Goal: Task Accomplishment & Management: Complete application form

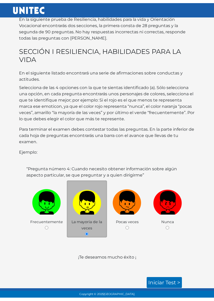
scroll to position [23, 0]
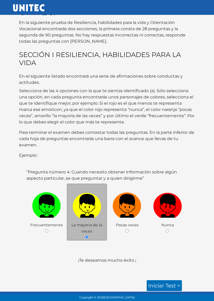
click at [129, 206] on img at bounding box center [127, 204] width 29 height 27
click at [129, 230] on input "radio" at bounding box center [126, 231] width 3 height 3
radio input "true"
click at [164, 265] on link "Iniciar test >" at bounding box center [164, 286] width 35 height 11
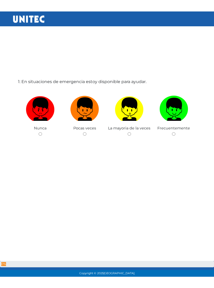
scroll to position [26, 0]
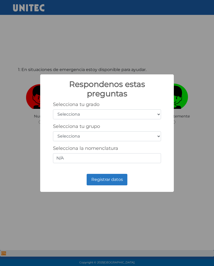
click at [110, 115] on select "Selecciona 1er grado 2do grado 3er grado 4to grado 5to grado 6to grado" at bounding box center [107, 114] width 108 height 10
select select "3"
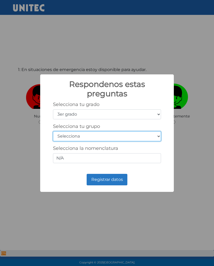
click at [129, 138] on select "Selecciona A B C D E F G H I J K L M N O P Q R S T U V W X Y Z" at bounding box center [107, 136] width 108 height 10
click at [143, 137] on select "Selecciona A B C D E F G H I J K L M N O P Q R S T U V W X Y Z" at bounding box center [107, 136] width 108 height 10
click at [154, 135] on select "Selecciona A B C D E F G H I J K L M N O P Q R S T U V W X Y Z" at bounding box center [107, 136] width 108 height 10
select select "b"
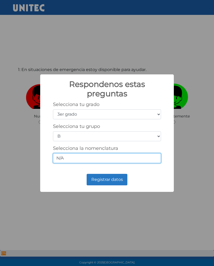
click at [101, 159] on input "N/A" at bounding box center [107, 158] width 108 height 10
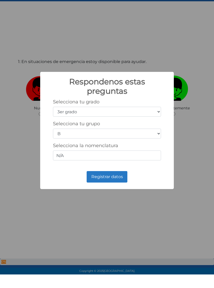
click at [122, 185] on button "Registrar datos" at bounding box center [107, 190] width 41 height 11
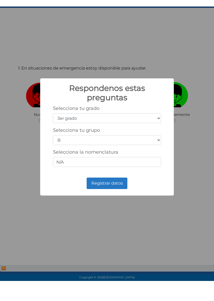
scroll to position [40, 0]
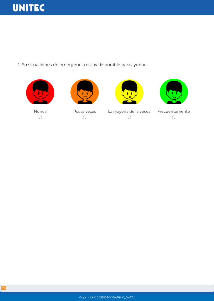
click at [126, 122] on div "1: En situaciones de emergencia estoy disponible para ayudar. Nunca Pocas veces…" at bounding box center [107, 136] width 180 height 301
click at [130, 117] on input "radio" at bounding box center [129, 117] width 3 height 3
radio input "true"
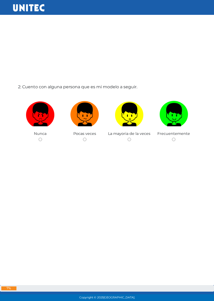
scroll to position [328, 0]
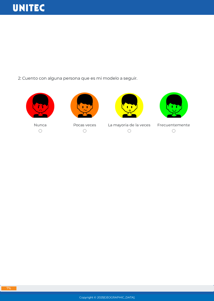
click at [132, 112] on img at bounding box center [129, 103] width 29 height 27
click at [131, 129] on input "radio" at bounding box center [129, 130] width 3 height 3
radio input "true"
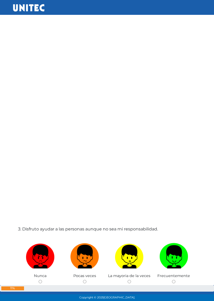
scroll to position [629, 0]
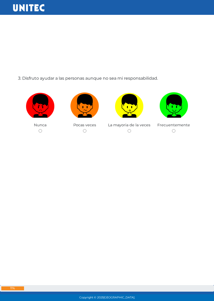
click at [128, 131] on input "radio" at bounding box center [129, 130] width 3 height 3
radio input "true"
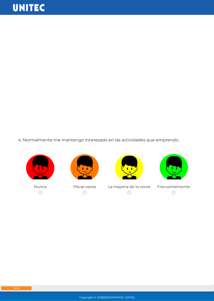
scroll to position [931, 0]
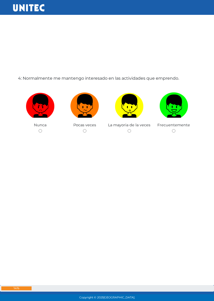
click at [172, 115] on img at bounding box center [173, 103] width 29 height 27
click at [172, 129] on input "radio" at bounding box center [173, 130] width 3 height 3
radio input "true"
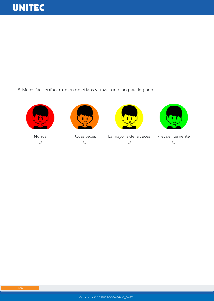
scroll to position [1232, 0]
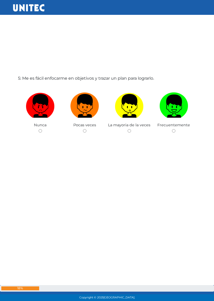
click at [178, 110] on img at bounding box center [173, 103] width 29 height 27
click at [175, 129] on input "radio" at bounding box center [173, 130] width 3 height 3
radio input "true"
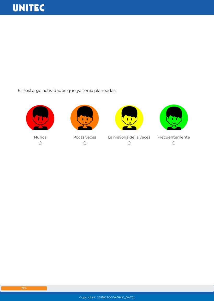
scroll to position [1534, 0]
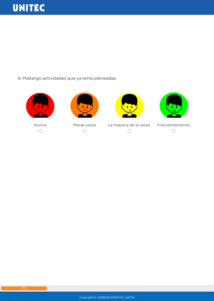
click at [84, 129] on input "radio" at bounding box center [84, 130] width 3 height 3
radio input "true"
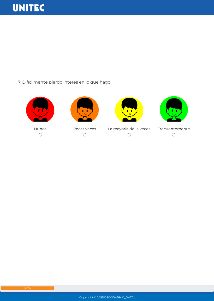
scroll to position [1835, 0]
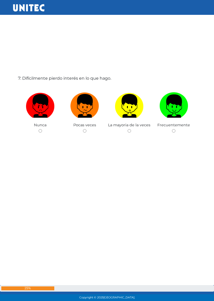
click at [88, 127] on span "Pocas veces" at bounding box center [84, 125] width 23 height 5
click at [86, 121] on label at bounding box center [85, 106] width 45 height 32
click at [86, 129] on input "radio" at bounding box center [84, 130] width 3 height 3
radio input "true"
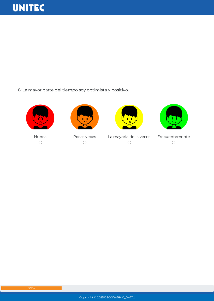
scroll to position [2136, 0]
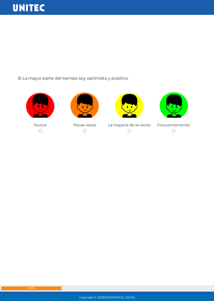
click at [131, 121] on label at bounding box center [129, 106] width 45 height 32
click at [131, 129] on input "radio" at bounding box center [129, 130] width 3 height 3
radio input "true"
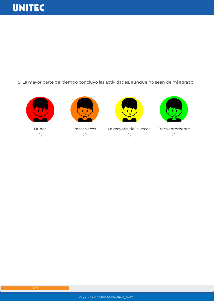
scroll to position [2438, 0]
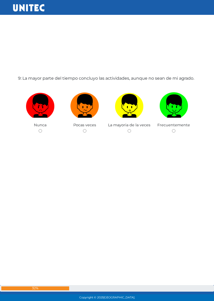
click at [170, 121] on label at bounding box center [174, 106] width 45 height 32
click at [172, 129] on input "radio" at bounding box center [173, 130] width 3 height 3
radio input "true"
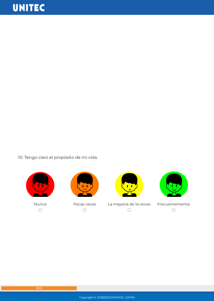
scroll to position [2739, 0]
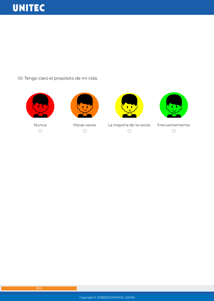
click at [136, 129] on div "La mayoria de la veces" at bounding box center [129, 109] width 45 height 51
click at [131, 129] on div "La mayoria de la veces" at bounding box center [129, 109] width 45 height 51
click at [132, 129] on div "La mayoria de la veces" at bounding box center [129, 109] width 45 height 51
click at [131, 127] on span "La mayoria de la veces" at bounding box center [129, 125] width 42 height 5
click at [137, 105] on img at bounding box center [129, 103] width 29 height 27
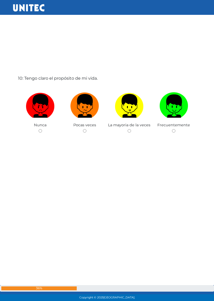
click at [131, 129] on input "radio" at bounding box center [129, 130] width 3 height 3
radio input "true"
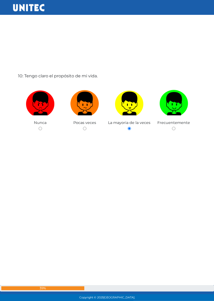
click at [131, 127] on input "radio" at bounding box center [129, 128] width 3 height 3
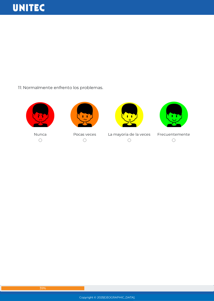
scroll to position [3041, 0]
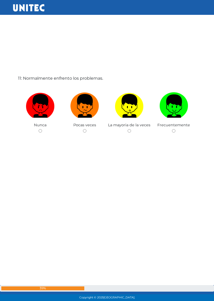
click at [175, 130] on input "radio" at bounding box center [173, 130] width 3 height 3
radio input "true"
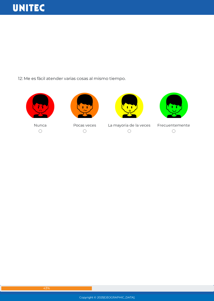
scroll to position [3342, 0]
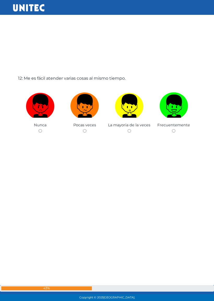
click at [174, 117] on img at bounding box center [173, 103] width 29 height 27
click at [174, 129] on input "radio" at bounding box center [173, 130] width 3 height 3
radio input "true"
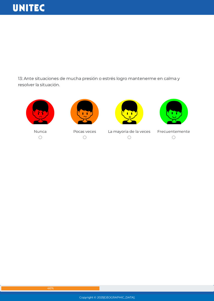
scroll to position [3644, 0]
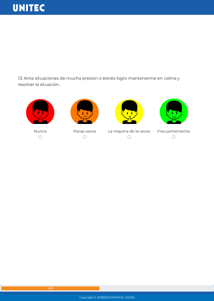
click at [90, 134] on div "Pocas veces" at bounding box center [85, 115] width 45 height 51
click at [85, 137] on input "radio" at bounding box center [84, 137] width 3 height 3
radio input "true"
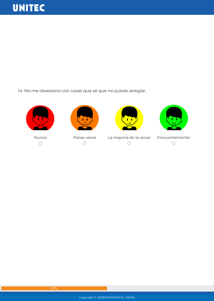
scroll to position [3945, 0]
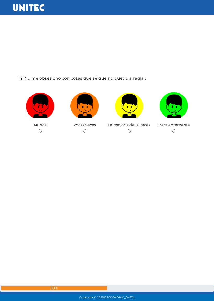
click at [173, 132] on input "radio" at bounding box center [173, 130] width 3 height 3
radio input "true"
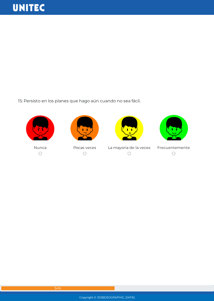
scroll to position [4247, 0]
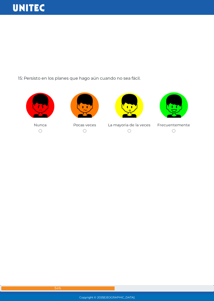
click at [176, 112] on img at bounding box center [173, 103] width 29 height 27
click at [175, 129] on input "radio" at bounding box center [173, 130] width 3 height 3
radio input "true"
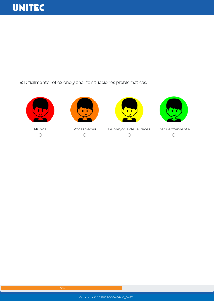
scroll to position [4548, 0]
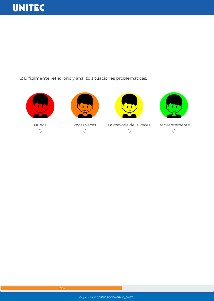
click at [85, 118] on img at bounding box center [84, 103] width 29 height 27
click at [85, 129] on input "radio" at bounding box center [84, 130] width 3 height 3
radio input "true"
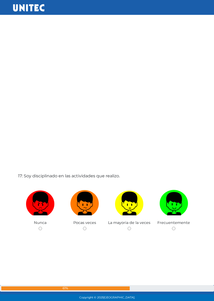
scroll to position [4850, 0]
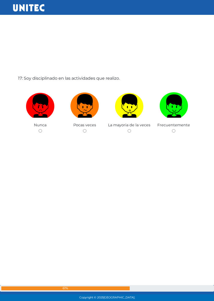
click at [173, 133] on input "radio" at bounding box center [173, 130] width 3 height 3
radio input "true"
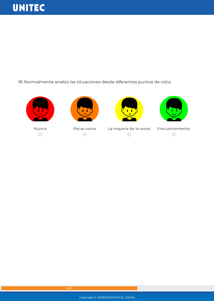
scroll to position [5151, 0]
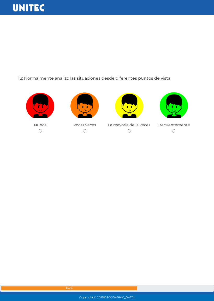
click at [175, 130] on input "radio" at bounding box center [173, 130] width 3 height 3
radio input "true"
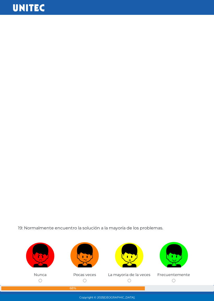
scroll to position [5453, 0]
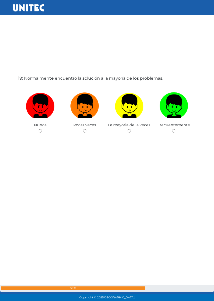
click at [174, 127] on span "Frecuentemente" at bounding box center [173, 125] width 33 height 5
click at [173, 131] on input "radio" at bounding box center [173, 130] width 3 height 3
radio input "true"
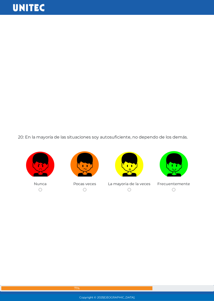
scroll to position [5754, 0]
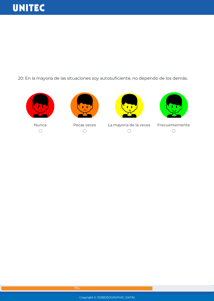
click at [176, 126] on span "Frecuentemente" at bounding box center [173, 125] width 33 height 5
click at [173, 130] on input "radio" at bounding box center [173, 130] width 3 height 3
radio input "true"
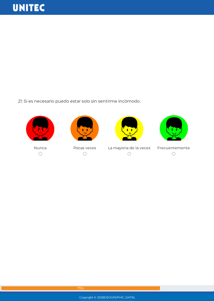
scroll to position [6056, 0]
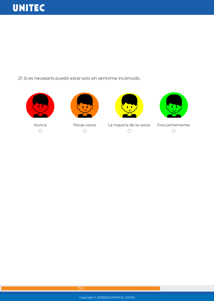
click at [176, 121] on label at bounding box center [174, 106] width 45 height 32
click at [175, 129] on input "radio" at bounding box center [173, 130] width 3 height 3
radio input "true"
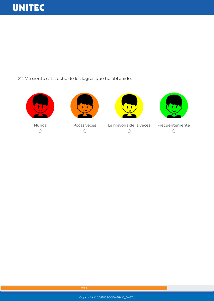
scroll to position [6357, 0]
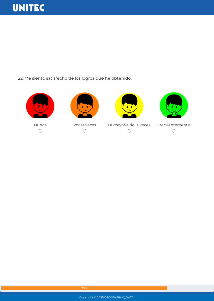
click at [176, 125] on span "Frecuentemente" at bounding box center [173, 125] width 33 height 5
click at [174, 130] on input "radio" at bounding box center [173, 130] width 3 height 3
radio input "true"
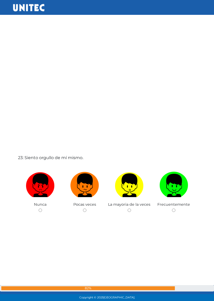
scroll to position [6659, 0]
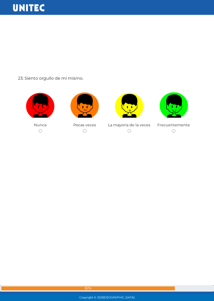
click at [176, 121] on label at bounding box center [174, 106] width 45 height 32
click at [175, 129] on input "radio" at bounding box center [173, 130] width 3 height 3
radio input "true"
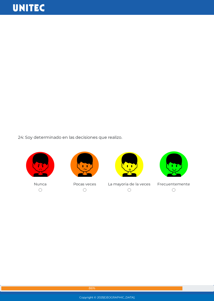
scroll to position [6960, 0]
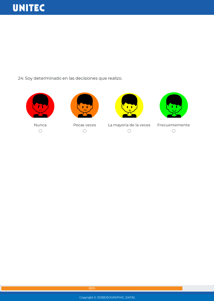
click at [175, 125] on span "Frecuentemente" at bounding box center [173, 125] width 33 height 5
click at [173, 131] on input "radio" at bounding box center [173, 130] width 3 height 3
radio input "true"
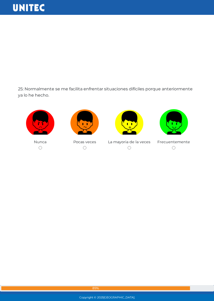
scroll to position [7262, 0]
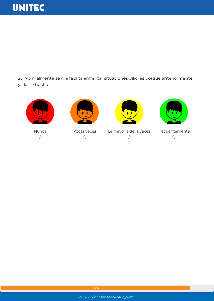
click at [171, 128] on label at bounding box center [174, 112] width 45 height 32
click at [172, 136] on input "radio" at bounding box center [173, 137] width 3 height 3
radio input "true"
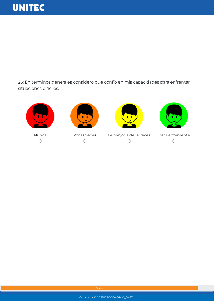
scroll to position [7563, 0]
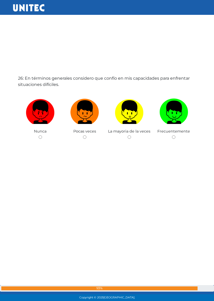
click at [173, 134] on div "Frecuentemente" at bounding box center [174, 115] width 45 height 51
click at [175, 134] on div "Frecuentemente" at bounding box center [174, 115] width 45 height 51
click at [175, 136] on input "radio" at bounding box center [173, 137] width 3 height 3
radio input "true"
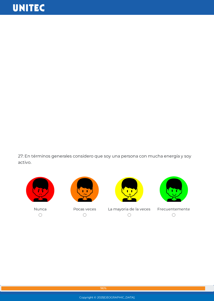
scroll to position [7865, 0]
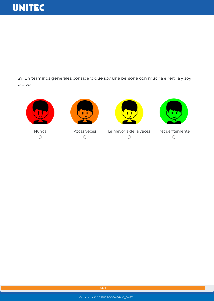
click at [176, 135] on div "Frecuentemente" at bounding box center [174, 115] width 45 height 51
click at [174, 137] on input "radio" at bounding box center [173, 137] width 3 height 3
radio input "true"
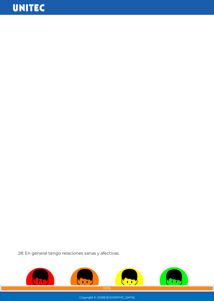
scroll to position [8166, 0]
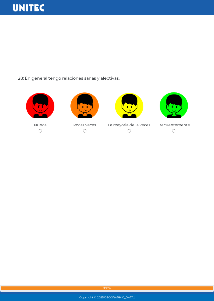
click at [177, 125] on span "Frecuentemente" at bounding box center [173, 125] width 33 height 5
click at [174, 129] on input "radio" at bounding box center [173, 130] width 3 height 3
radio input "true"
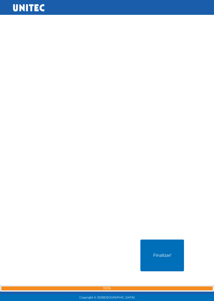
scroll to position [8468, 0]
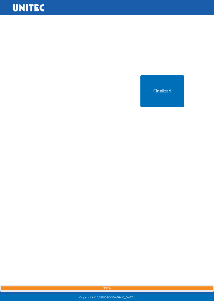
click at [173, 105] on button "Finalizar!" at bounding box center [162, 91] width 44 height 32
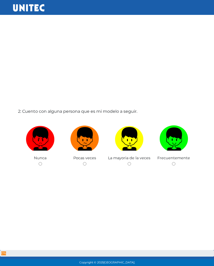
scroll to position [26, 0]
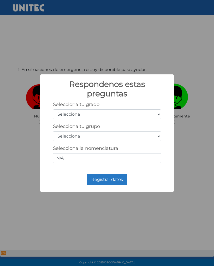
click at [159, 114] on select "Selecciona 1er grado 2do grado 3er grado 4to grado 5to grado 6to grado" at bounding box center [107, 114] width 108 height 10
select select "3"
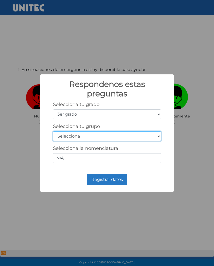
click at [148, 135] on select "Selecciona A B C D E F G H I J K L M N O P Q R S T U V W X Y Z" at bounding box center [107, 136] width 108 height 10
select select "b"
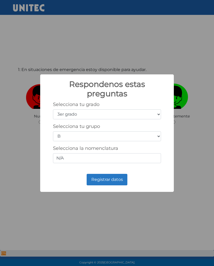
click at [116, 179] on button "Registrar datos" at bounding box center [107, 179] width 41 height 11
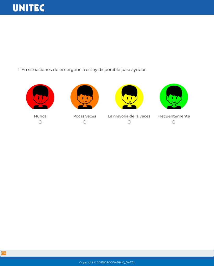
click at [176, 101] on img at bounding box center [173, 95] width 29 height 27
click at [175, 120] on input "radio" at bounding box center [173, 121] width 3 height 3
radio input "true"
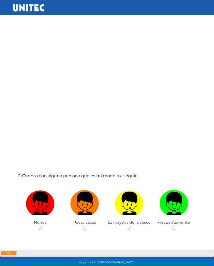
scroll to position [292, 0]
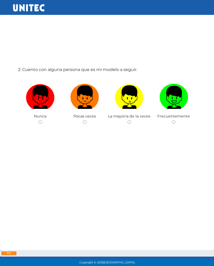
click at [172, 100] on img at bounding box center [173, 95] width 29 height 27
click at [172, 120] on input "radio" at bounding box center [173, 121] width 3 height 3
radio input "true"
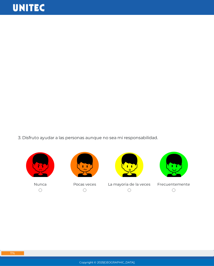
scroll to position [557, 0]
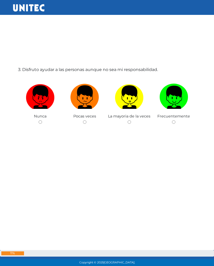
click at [128, 102] on img at bounding box center [129, 95] width 29 height 27
click at [128, 120] on input "radio" at bounding box center [129, 121] width 3 height 3
radio input "true"
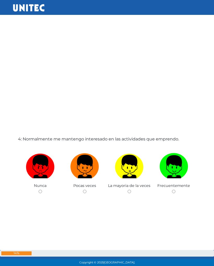
scroll to position [823, 0]
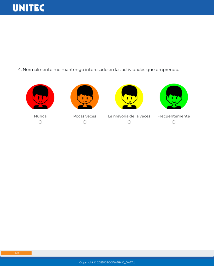
click at [130, 105] on img at bounding box center [129, 95] width 29 height 27
click at [130, 120] on input "radio" at bounding box center [129, 121] width 3 height 3
radio input "true"
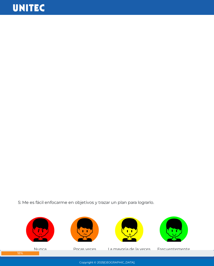
scroll to position [1089, 0]
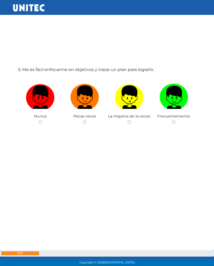
click at [132, 99] on img at bounding box center [129, 95] width 29 height 27
click at [131, 120] on input "radio" at bounding box center [129, 121] width 3 height 3
radio input "true"
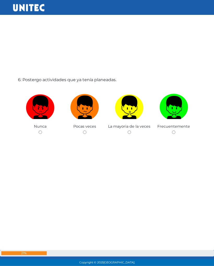
scroll to position [1355, 0]
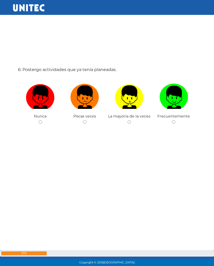
click at [128, 102] on img at bounding box center [129, 95] width 29 height 27
click at [128, 120] on input "radio" at bounding box center [129, 121] width 3 height 3
radio input "true"
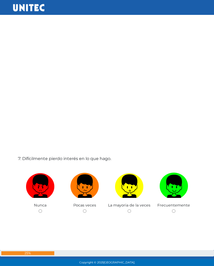
scroll to position [1621, 0]
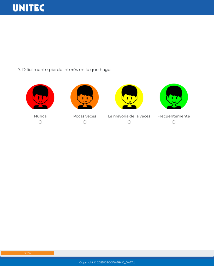
click at [88, 99] on img at bounding box center [84, 95] width 29 height 27
click at [86, 120] on input "radio" at bounding box center [84, 121] width 3 height 3
radio input "true"
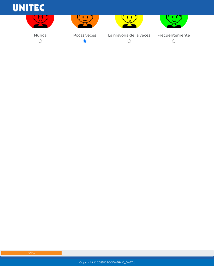
scroll to position [1886, 0]
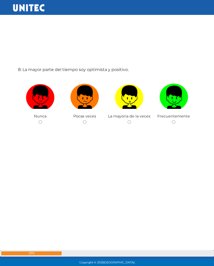
click at [130, 102] on img at bounding box center [129, 95] width 29 height 27
click at [130, 120] on input "radio" at bounding box center [129, 121] width 3 height 3
radio input "true"
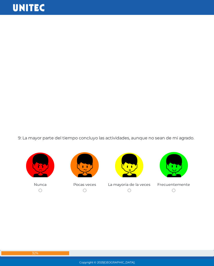
scroll to position [2152, 0]
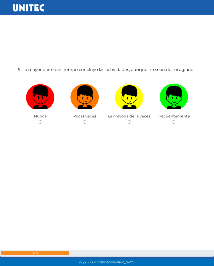
click at [131, 100] on img at bounding box center [129, 95] width 29 height 27
click at [131, 120] on input "radio" at bounding box center [129, 121] width 3 height 3
radio input "true"
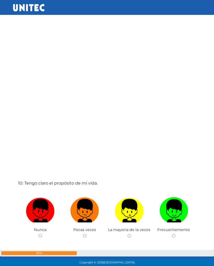
scroll to position [2418, 0]
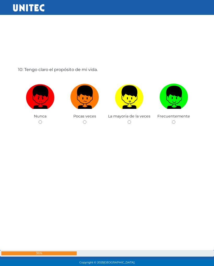
click at [132, 96] on img at bounding box center [129, 95] width 29 height 27
click at [131, 120] on input "radio" at bounding box center [129, 121] width 3 height 3
radio input "true"
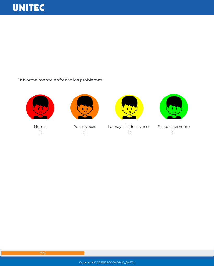
scroll to position [2684, 0]
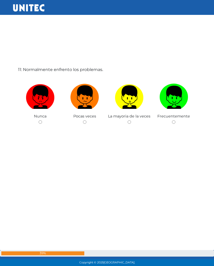
click at [87, 100] on img at bounding box center [84, 95] width 29 height 27
click at [86, 120] on input "radio" at bounding box center [84, 121] width 3 height 3
radio input "true"
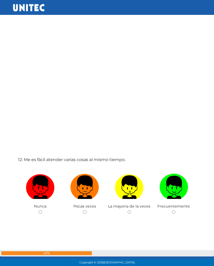
scroll to position [2949, 0]
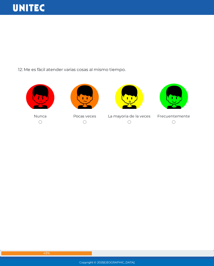
click at [83, 112] on label at bounding box center [85, 97] width 45 height 32
click at [83, 120] on input "radio" at bounding box center [84, 121] width 3 height 3
radio input "true"
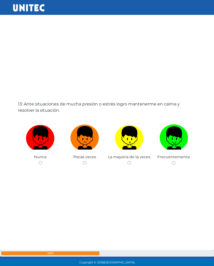
scroll to position [3180, 0]
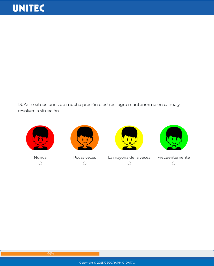
click at [85, 165] on input "radio" at bounding box center [84, 162] width 3 height 3
radio input "true"
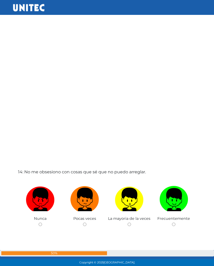
scroll to position [3481, 0]
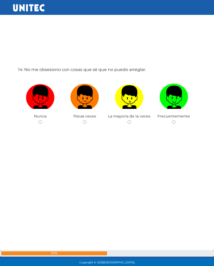
click at [80, 124] on div "Pocas veces" at bounding box center [85, 100] width 45 height 51
click at [85, 123] on input "radio" at bounding box center [84, 121] width 3 height 3
radio input "true"
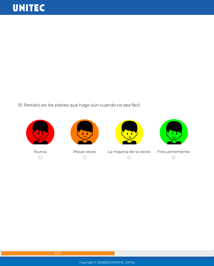
scroll to position [3747, 0]
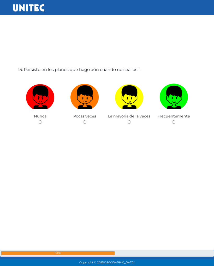
click at [130, 122] on input "radio" at bounding box center [129, 121] width 3 height 3
radio input "true"
click at [132, 122] on div "La mayoria de la veces" at bounding box center [129, 100] width 45 height 51
click at [131, 123] on input "radio" at bounding box center [129, 121] width 3 height 3
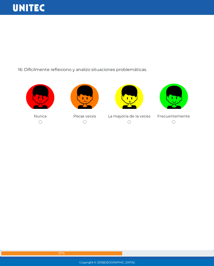
radio input "true"
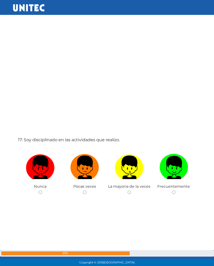
scroll to position [4278, 0]
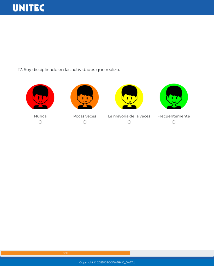
click at [131, 122] on input "radio" at bounding box center [129, 121] width 3 height 3
radio input "true"
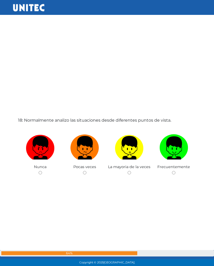
scroll to position [4544, 0]
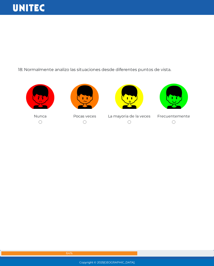
click at [171, 112] on label at bounding box center [174, 97] width 45 height 32
click at [172, 120] on input "radio" at bounding box center [173, 121] width 3 height 3
radio input "true"
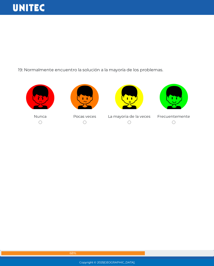
scroll to position [4810, 0]
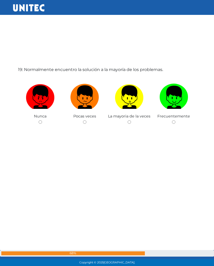
click at [169, 113] on label at bounding box center [174, 97] width 45 height 32
click at [172, 120] on input "radio" at bounding box center [173, 121] width 3 height 3
radio input "true"
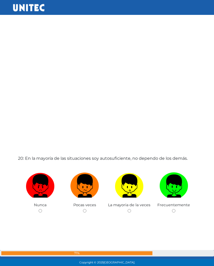
scroll to position [5075, 0]
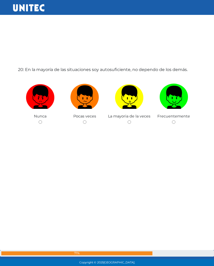
click at [172, 113] on label at bounding box center [174, 97] width 45 height 32
click at [172, 120] on input "radio" at bounding box center [173, 121] width 3 height 3
radio input "true"
click at [174, 113] on label at bounding box center [174, 97] width 45 height 32
click at [174, 120] on input "radio" at bounding box center [173, 121] width 3 height 3
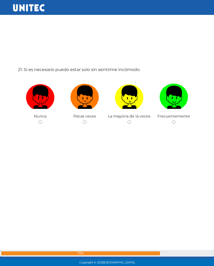
radio input "true"
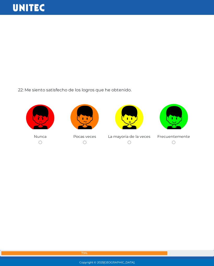
scroll to position [5607, 0]
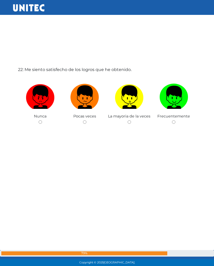
click at [177, 116] on span "Frecuentemente" at bounding box center [173, 116] width 33 height 5
click at [176, 118] on span "Frecuentemente" at bounding box center [173, 116] width 33 height 5
click at [177, 121] on div "Frecuentemente" at bounding box center [174, 100] width 45 height 51
click at [172, 123] on input "radio" at bounding box center [173, 121] width 3 height 3
radio input "true"
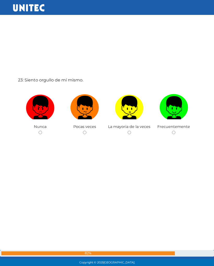
scroll to position [5873, 0]
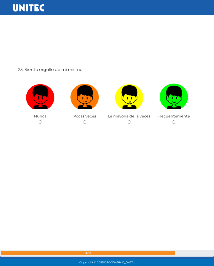
click at [176, 119] on div "Frecuentemente" at bounding box center [174, 100] width 45 height 51
click at [174, 123] on input "radio" at bounding box center [173, 121] width 3 height 3
radio input "true"
click at [170, 113] on label at bounding box center [174, 97] width 45 height 32
click at [172, 120] on input "radio" at bounding box center [173, 121] width 3 height 3
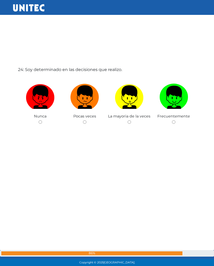
radio input "true"
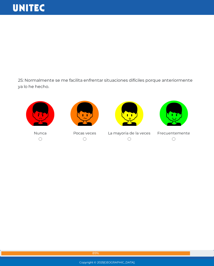
scroll to position [6404, 0]
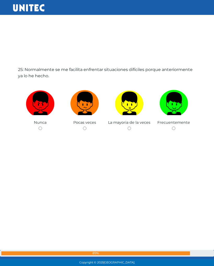
click at [173, 123] on span "Frecuentemente" at bounding box center [173, 122] width 33 height 5
click at [175, 127] on input "radio" at bounding box center [173, 127] width 3 height 3
radio input "true"
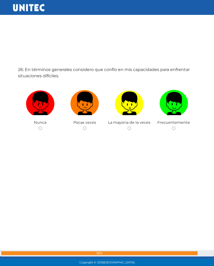
scroll to position [6670, 0]
click at [176, 124] on span "Frecuentemente" at bounding box center [173, 122] width 33 height 5
click at [175, 126] on div "Frecuentemente" at bounding box center [174, 106] width 45 height 51
click at [175, 125] on div "Frecuentemente" at bounding box center [174, 106] width 45 height 51
click at [177, 128] on div "Frecuentemente" at bounding box center [174, 106] width 45 height 51
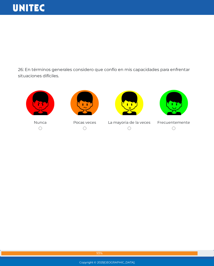
click at [172, 128] on input "radio" at bounding box center [173, 127] width 3 height 3
radio input "true"
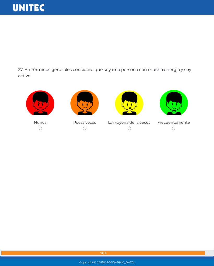
click at [175, 128] on input "radio" at bounding box center [173, 128] width 3 height 3
radio input "true"
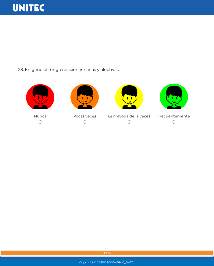
click at [171, 119] on div "Frecuentemente" at bounding box center [174, 100] width 45 height 51
click at [172, 124] on input "radio" at bounding box center [173, 121] width 3 height 3
radio input "true"
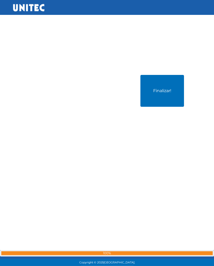
scroll to position [7467, 0]
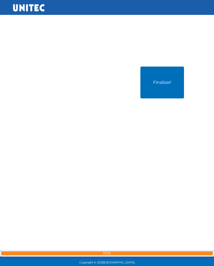
click at [162, 86] on button "Finalizar!" at bounding box center [162, 83] width 44 height 32
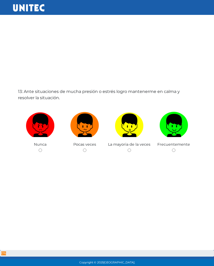
scroll to position [26, 0]
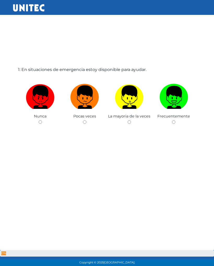
click at [173, 108] on img at bounding box center [173, 95] width 29 height 27
click at [173, 120] on input "radio" at bounding box center [173, 121] width 3 height 3
radio input "true"
click at [85, 126] on div "2: Cuento con alguna persona que es mi modelo a seguir. Nunca Pocas veces La ma…" at bounding box center [107, 133] width 180 height 266
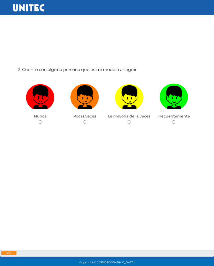
click at [86, 122] on input "radio" at bounding box center [84, 121] width 3 height 3
radio input "true"
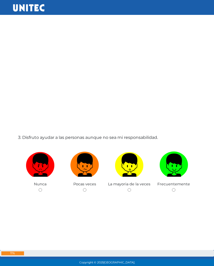
scroll to position [557, 0]
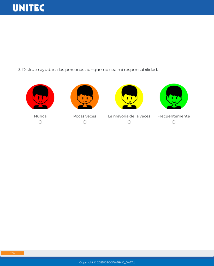
click at [176, 119] on div "Frecuentemente" at bounding box center [174, 100] width 45 height 51
click at [172, 124] on input "radio" at bounding box center [173, 121] width 3 height 3
radio input "true"
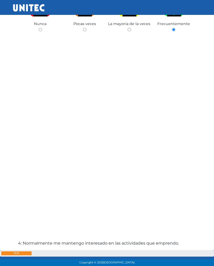
scroll to position [823, 0]
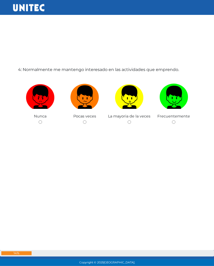
click at [172, 122] on input "radio" at bounding box center [173, 121] width 3 height 3
radio input "true"
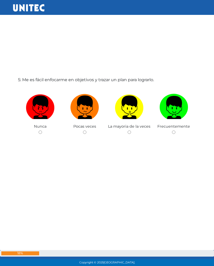
scroll to position [1089, 0]
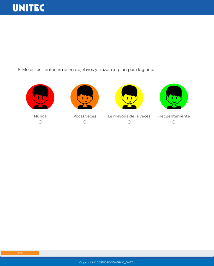
click at [174, 113] on label at bounding box center [174, 97] width 45 height 32
click at [174, 120] on input "radio" at bounding box center [173, 121] width 3 height 3
radio input "true"
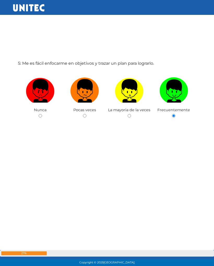
click at [170, 117] on div "Frecuentemente" at bounding box center [174, 94] width 45 height 51
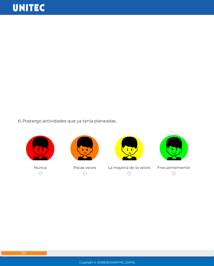
scroll to position [1355, 0]
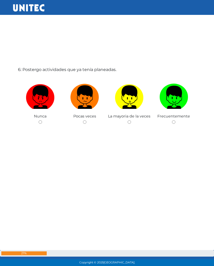
click at [83, 127] on div "6: Postergo actividades que ya tenía planeadas. Nunca Pocas veces La mayoria de…" at bounding box center [107, 133] width 180 height 266
click at [87, 120] on div "Pocas veces" at bounding box center [85, 100] width 45 height 51
click at [86, 121] on input "radio" at bounding box center [84, 121] width 3 height 3
radio input "true"
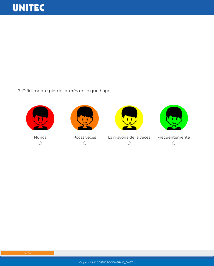
scroll to position [1621, 0]
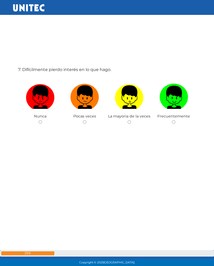
click at [83, 124] on div "Pocas veces" at bounding box center [85, 100] width 45 height 51
click at [84, 124] on input "radio" at bounding box center [84, 121] width 3 height 3
radio input "true"
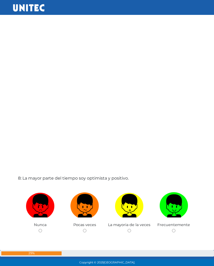
scroll to position [1886, 0]
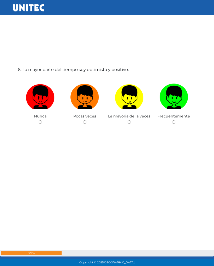
click at [129, 124] on input "radio" at bounding box center [129, 121] width 3 height 3
radio input "true"
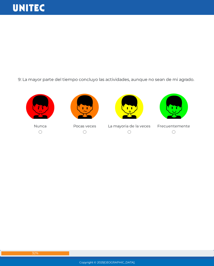
scroll to position [2152, 0]
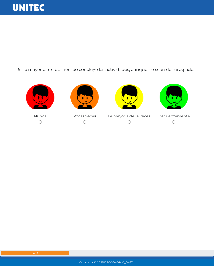
click at [174, 123] on input "radio" at bounding box center [173, 121] width 3 height 3
radio input "true"
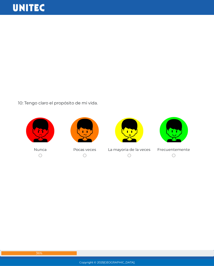
scroll to position [2418, 0]
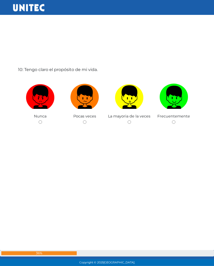
click at [172, 124] on input "radio" at bounding box center [173, 121] width 3 height 3
radio input "true"
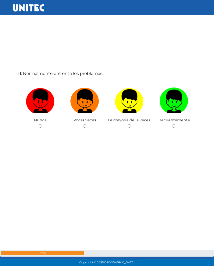
scroll to position [2684, 0]
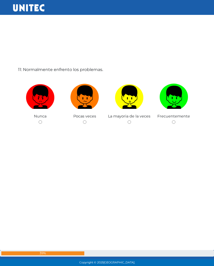
click at [158, 112] on label at bounding box center [174, 97] width 45 height 32
click at [172, 120] on input "radio" at bounding box center [173, 121] width 3 height 3
radio input "true"
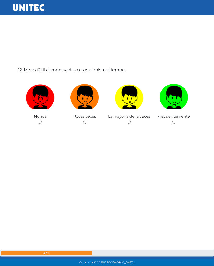
scroll to position [2949, 0]
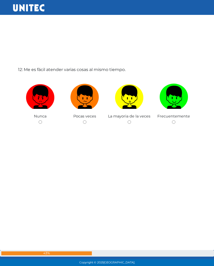
click at [174, 112] on label at bounding box center [174, 97] width 45 height 32
click at [174, 120] on input "radio" at bounding box center [173, 121] width 3 height 3
radio input "true"
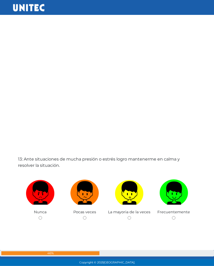
scroll to position [3215, 0]
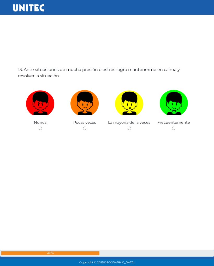
click at [170, 125] on div "Frecuentemente" at bounding box center [174, 106] width 45 height 51
click at [177, 124] on span "Frecuentemente" at bounding box center [173, 122] width 33 height 5
click at [171, 131] on div "Frecuentemente" at bounding box center [174, 106] width 45 height 51
click at [176, 128] on div "Frecuentemente" at bounding box center [174, 106] width 45 height 51
click at [173, 130] on input "radio" at bounding box center [173, 127] width 3 height 3
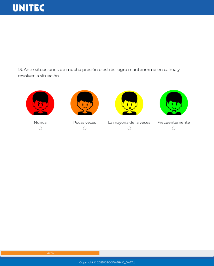
radio input "true"
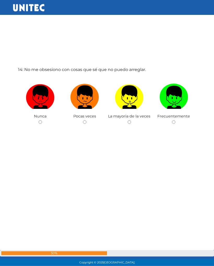
scroll to position [3481, 0]
click at [83, 126] on div "14: No me obsesiono con cosas que sé que no puedo arreglar. Nunca Pocas veces L…" at bounding box center [107, 133] width 180 height 266
click at [127, 124] on div "La mayoria de la veces" at bounding box center [129, 100] width 45 height 51
click at [45, 122] on div "Nunca" at bounding box center [40, 100] width 45 height 51
click at [42, 123] on input "radio" at bounding box center [40, 121] width 3 height 3
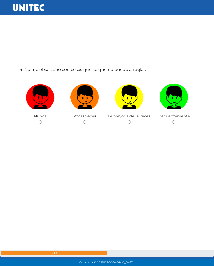
radio input "true"
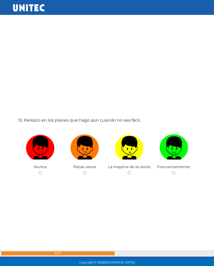
scroll to position [3747, 0]
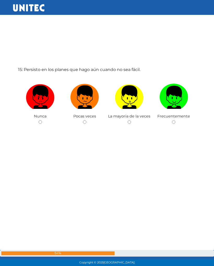
click at [171, 126] on div "15: Persisto en los planes que hago aún cuando no sea fácil. Nunca Pocas veces …" at bounding box center [107, 133] width 180 height 266
click at [172, 123] on input "radio" at bounding box center [173, 121] width 3 height 3
radio input "true"
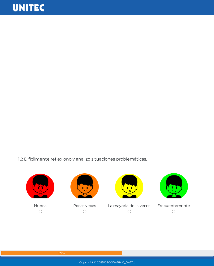
scroll to position [4012, 0]
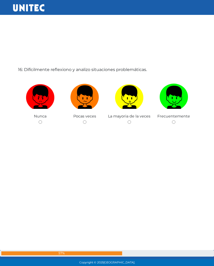
click at [128, 123] on input "radio" at bounding box center [129, 121] width 3 height 3
radio input "true"
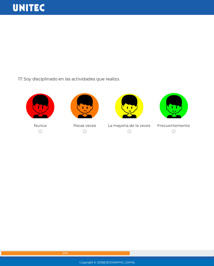
scroll to position [4278, 0]
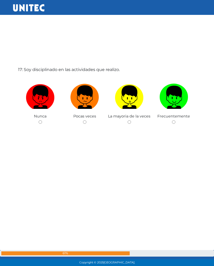
click at [170, 126] on div "17: Soy disciplinado en las actividades que realizo. Nunca Pocas veces La mayor…" at bounding box center [107, 133] width 180 height 266
click at [174, 124] on input "radio" at bounding box center [173, 121] width 3 height 3
radio input "true"
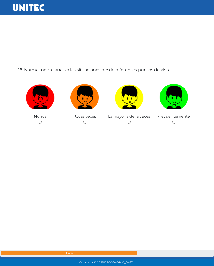
scroll to position [4544, 0]
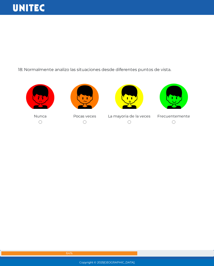
click at [170, 120] on div "Frecuentemente" at bounding box center [174, 100] width 45 height 51
click at [173, 123] on input "radio" at bounding box center [173, 121] width 3 height 3
radio input "true"
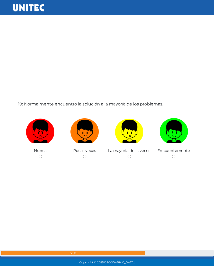
scroll to position [4810, 0]
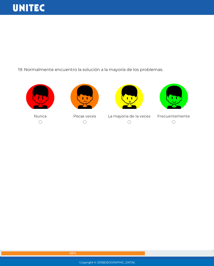
click at [174, 118] on span "Frecuentemente" at bounding box center [173, 116] width 33 height 5
click at [176, 120] on div "Frecuentemente" at bounding box center [174, 100] width 45 height 51
click at [170, 125] on div "Frecuentemente" at bounding box center [174, 100] width 45 height 51
click at [173, 123] on input "radio" at bounding box center [173, 121] width 3 height 3
radio input "true"
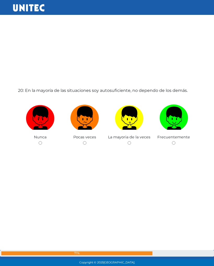
scroll to position [5075, 0]
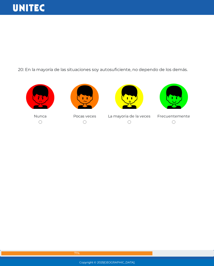
click at [174, 122] on input "radio" at bounding box center [173, 121] width 3 height 3
radio input "true"
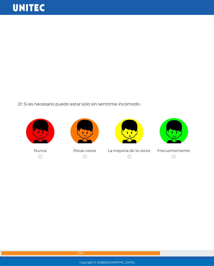
scroll to position [5341, 0]
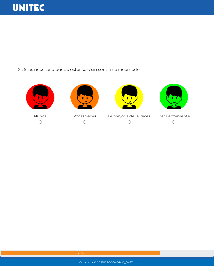
click at [174, 122] on input "radio" at bounding box center [173, 121] width 3 height 3
radio input "true"
click at [174, 112] on label at bounding box center [174, 97] width 45 height 32
click at [174, 120] on input "radio" at bounding box center [173, 121] width 3 height 3
radio input "true"
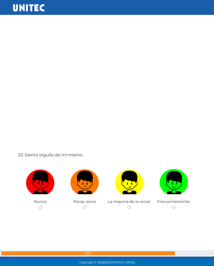
scroll to position [5873, 0]
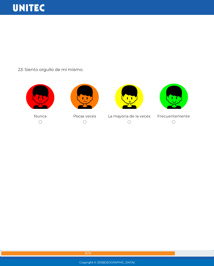
click at [174, 117] on span "Frecuentemente" at bounding box center [173, 116] width 33 height 5
click at [174, 121] on input "radio" at bounding box center [173, 121] width 3 height 3
radio input "true"
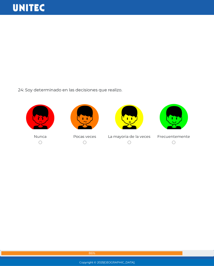
scroll to position [6139, 0]
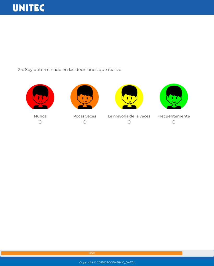
click at [173, 119] on div "Frecuentemente" at bounding box center [174, 100] width 45 height 51
click at [173, 125] on div "Frecuentemente" at bounding box center [174, 100] width 45 height 51
click at [173, 124] on input "radio" at bounding box center [173, 121] width 3 height 3
radio input "true"
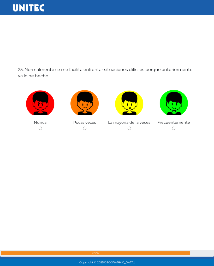
click at [176, 123] on span "Frecuentemente" at bounding box center [173, 122] width 33 height 5
click at [173, 127] on input "radio" at bounding box center [173, 127] width 3 height 3
radio input "true"
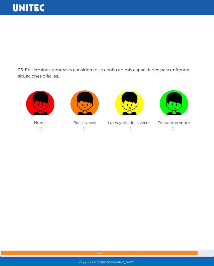
scroll to position [6670, 0]
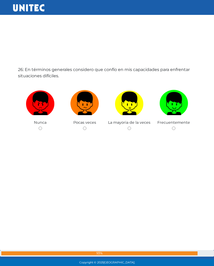
click at [176, 126] on div "Frecuentemente" at bounding box center [174, 106] width 45 height 51
click at [174, 126] on input "radio" at bounding box center [173, 127] width 3 height 3
radio input "true"
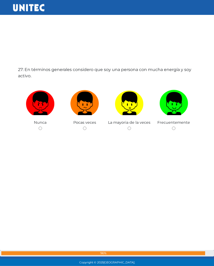
click at [173, 130] on input "radio" at bounding box center [173, 128] width 3 height 3
radio input "true"
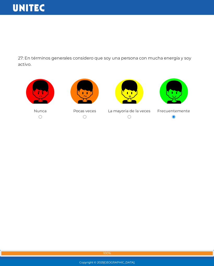
click at [172, 127] on div "27: En términos generales considero que soy una persona con mucha energía y soy…" at bounding box center [107, 122] width 180 height 266
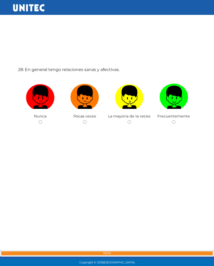
click at [175, 123] on input "radio" at bounding box center [173, 121] width 3 height 3
radio input "true"
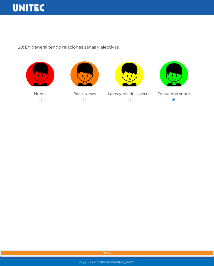
click at [177, 89] on div "28: En general tengo relaciones sanas y afectivas. [GEOGRAPHIC_DATA] Pocas vece…" at bounding box center [107, 111] width 180 height 266
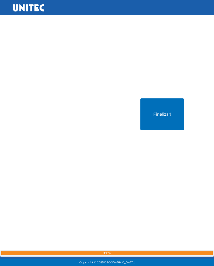
scroll to position [7467, 0]
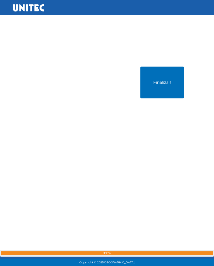
click at [170, 92] on button "Finalizar!" at bounding box center [162, 83] width 44 height 32
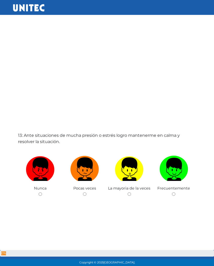
scroll to position [26, 0]
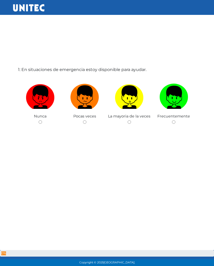
click at [172, 124] on div "Frecuentemente" at bounding box center [174, 100] width 45 height 51
click at [180, 123] on div "Frecuentemente" at bounding box center [174, 100] width 45 height 51
click at [172, 121] on input "radio" at bounding box center [173, 121] width 3 height 3
radio input "true"
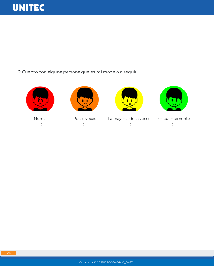
scroll to position [292, 0]
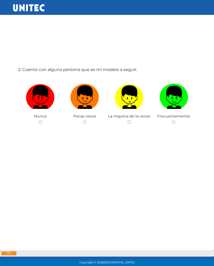
click at [86, 123] on input "radio" at bounding box center [84, 121] width 3 height 3
radio input "true"
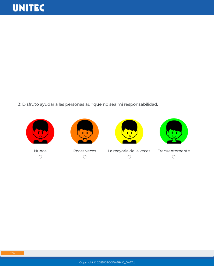
scroll to position [558, 0]
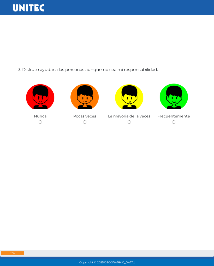
click at [172, 120] on input "radio" at bounding box center [173, 121] width 3 height 3
radio input "true"
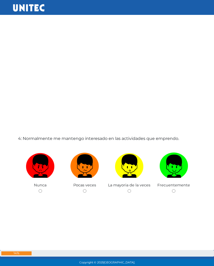
scroll to position [823, 0]
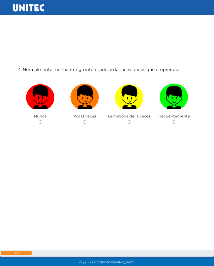
click at [165, 125] on div "Frecuentemente" at bounding box center [174, 100] width 45 height 51
click at [173, 118] on span "Frecuentemente" at bounding box center [173, 116] width 33 height 5
click at [172, 123] on input "radio" at bounding box center [173, 121] width 3 height 3
radio input "true"
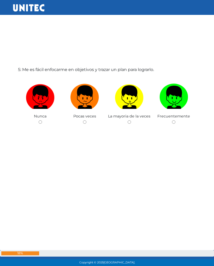
click at [90, 119] on div "Pocas veces" at bounding box center [85, 100] width 45 height 51
click at [130, 122] on input "radio" at bounding box center [129, 121] width 3 height 3
radio input "true"
click at [173, 123] on input "radio" at bounding box center [173, 121] width 3 height 3
radio input "true"
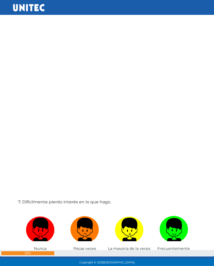
scroll to position [1621, 0]
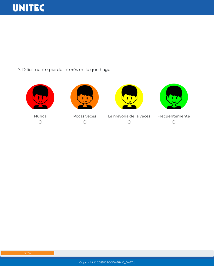
click at [39, 124] on input "radio" at bounding box center [40, 121] width 3 height 3
radio input "true"
click at [175, 118] on span "Frecuentemente" at bounding box center [173, 116] width 33 height 5
click at [172, 119] on div "Frecuentemente" at bounding box center [174, 100] width 45 height 51
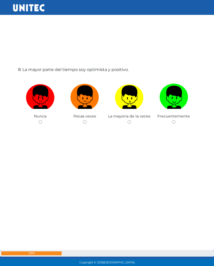
click at [175, 122] on input "radio" at bounding box center [173, 121] width 3 height 3
radio input "true"
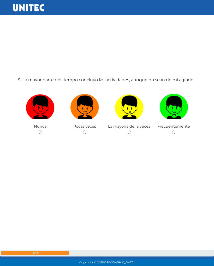
scroll to position [2152, 0]
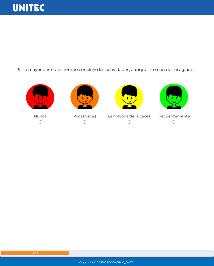
click at [176, 120] on div "Frecuentemente" at bounding box center [174, 100] width 45 height 51
click at [170, 120] on div "Frecuentemente" at bounding box center [174, 100] width 45 height 51
click at [179, 120] on div "Frecuentemente" at bounding box center [174, 100] width 45 height 51
click at [174, 122] on input "radio" at bounding box center [173, 121] width 3 height 3
radio input "true"
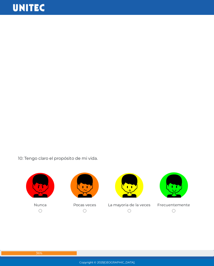
scroll to position [2418, 0]
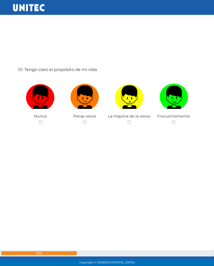
click at [172, 121] on input "radio" at bounding box center [173, 121] width 3 height 3
radio input "true"
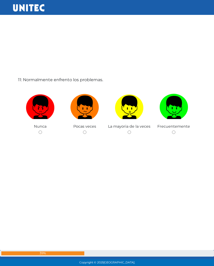
scroll to position [2684, 0]
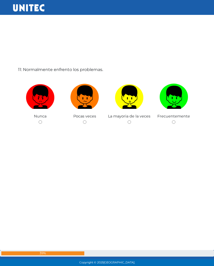
click at [174, 120] on input "radio" at bounding box center [173, 121] width 3 height 3
radio input "true"
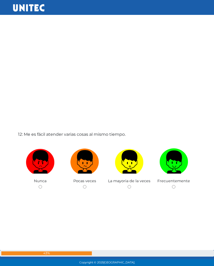
scroll to position [2949, 0]
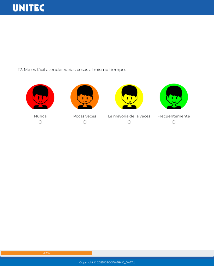
click at [174, 121] on input "radio" at bounding box center [173, 121] width 3 height 3
radio input "true"
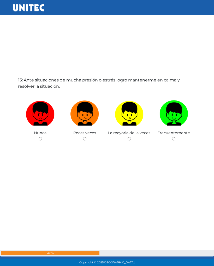
scroll to position [3215, 0]
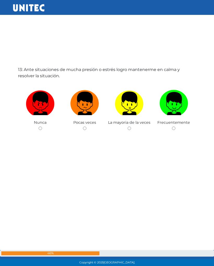
click at [170, 132] on div "13: Ante situaciones de mucha presión o estrés logro mantenerme en calma y reso…" at bounding box center [107, 133] width 180 height 266
click at [171, 124] on span "Frecuentemente" at bounding box center [173, 122] width 33 height 5
click at [174, 126] on div "Frecuentemente" at bounding box center [174, 106] width 45 height 51
click at [173, 129] on input "radio" at bounding box center [173, 127] width 3 height 3
radio input "true"
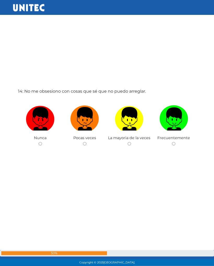
scroll to position [3481, 0]
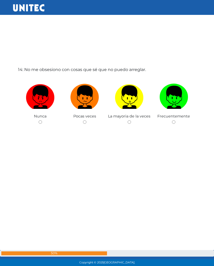
click at [172, 124] on div "Frecuentemente" at bounding box center [174, 100] width 45 height 51
click at [174, 124] on input "radio" at bounding box center [173, 121] width 3 height 3
radio input "true"
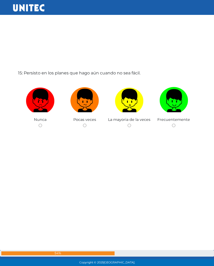
scroll to position [3747, 0]
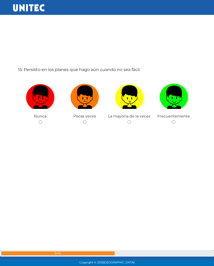
click at [172, 124] on div "Frecuentemente" at bounding box center [174, 100] width 45 height 51
click at [175, 121] on input "radio" at bounding box center [173, 121] width 3 height 3
radio input "true"
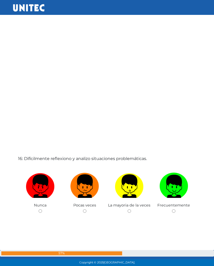
scroll to position [4012, 0]
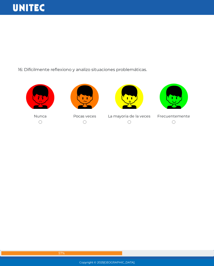
click at [173, 121] on input "radio" at bounding box center [173, 121] width 3 height 3
radio input "true"
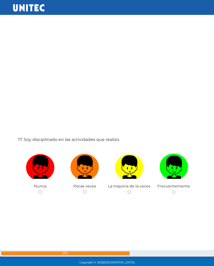
scroll to position [4278, 0]
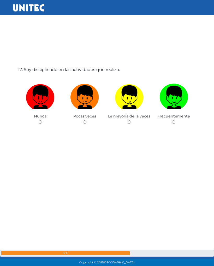
click at [129, 126] on div "17: Soy disciplinado en las actividades que realizo. [GEOGRAPHIC_DATA] Pocas ve…" at bounding box center [107, 133] width 180 height 266
click at [128, 122] on input "radio" at bounding box center [129, 121] width 3 height 3
radio input "true"
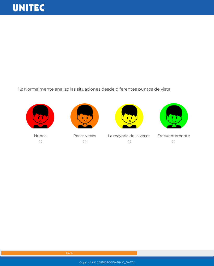
scroll to position [4544, 0]
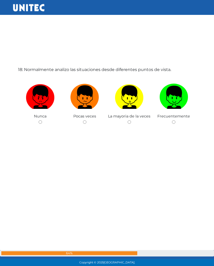
click at [172, 123] on input "radio" at bounding box center [173, 121] width 3 height 3
radio input "true"
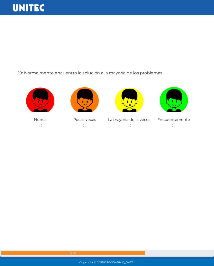
scroll to position [4810, 0]
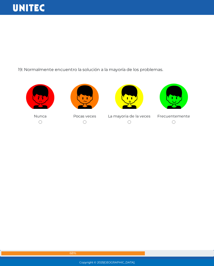
click at [168, 113] on label at bounding box center [174, 97] width 45 height 32
click at [172, 120] on input "radio" at bounding box center [173, 121] width 3 height 3
radio input "true"
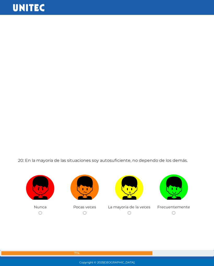
scroll to position [5075, 0]
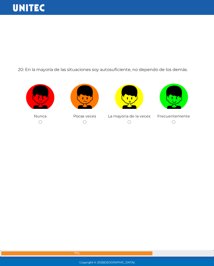
click at [172, 119] on div "Frecuentemente" at bounding box center [174, 100] width 45 height 51
click at [173, 123] on input "radio" at bounding box center [173, 121] width 3 height 3
radio input "true"
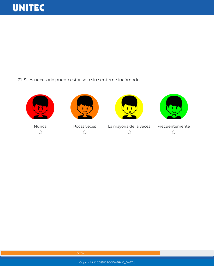
scroll to position [5341, 0]
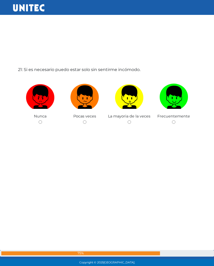
click at [174, 119] on div "Frecuentemente" at bounding box center [174, 100] width 45 height 51
click at [172, 124] on div "Frecuentemente" at bounding box center [174, 100] width 45 height 51
click at [176, 120] on div "Frecuentemente" at bounding box center [174, 100] width 45 height 51
click at [177, 120] on div "Frecuentemente" at bounding box center [174, 100] width 45 height 51
click at [172, 122] on input "radio" at bounding box center [173, 121] width 3 height 3
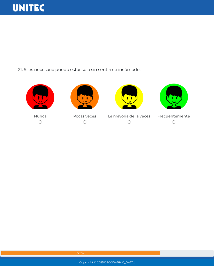
radio input "true"
click at [170, 122] on div "Frecuentemente" at bounding box center [174, 100] width 45 height 51
click at [170, 121] on div "Frecuentemente" at bounding box center [174, 100] width 45 height 51
click at [176, 121] on div "Frecuentemente" at bounding box center [174, 100] width 45 height 51
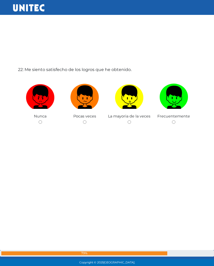
click at [170, 120] on div "Frecuentemente" at bounding box center [174, 100] width 45 height 51
click at [173, 123] on input "radio" at bounding box center [173, 121] width 3 height 3
radio input "true"
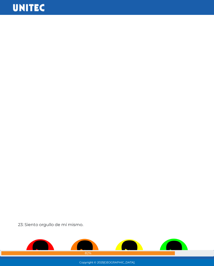
scroll to position [5873, 0]
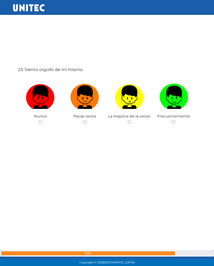
click at [171, 118] on span "Frecuentemente" at bounding box center [173, 116] width 33 height 5
click at [170, 120] on div "Frecuentemente" at bounding box center [174, 100] width 45 height 51
click at [172, 123] on input "radio" at bounding box center [173, 121] width 3 height 3
radio input "true"
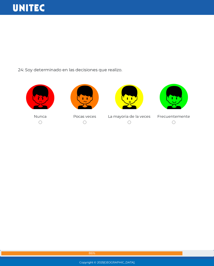
scroll to position [6139, 0]
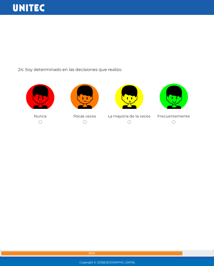
click at [175, 119] on div "Frecuentemente" at bounding box center [174, 100] width 45 height 51
click at [174, 119] on div "Frecuentemente" at bounding box center [174, 100] width 45 height 51
click at [174, 121] on input "radio" at bounding box center [173, 121] width 3 height 3
radio input "true"
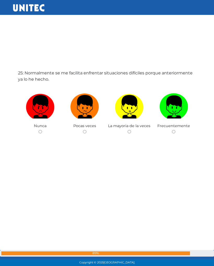
scroll to position [6404, 0]
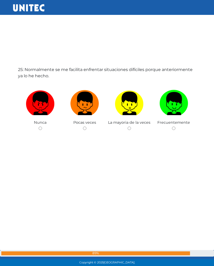
click at [171, 125] on div "Frecuentemente" at bounding box center [174, 106] width 45 height 51
click at [173, 118] on label at bounding box center [174, 104] width 45 height 32
click at [173, 126] on input "radio" at bounding box center [173, 127] width 3 height 3
radio input "true"
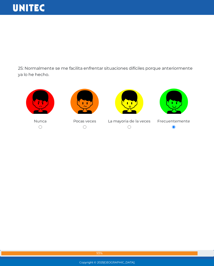
click at [173, 127] on input "radio" at bounding box center [173, 126] width 3 height 3
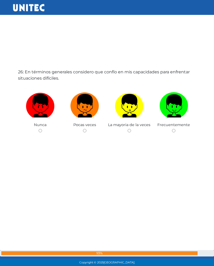
scroll to position [6670, 0]
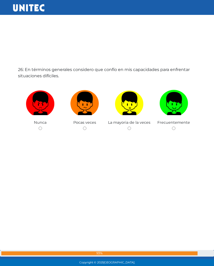
click at [178, 135] on div "26: En términos generales considero que confío en mis capacidades para enfrenta…" at bounding box center [107, 133] width 180 height 266
click at [175, 128] on input "radio" at bounding box center [173, 127] width 3 height 3
radio input "true"
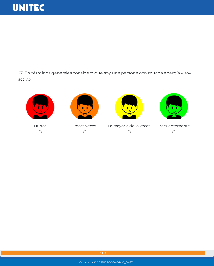
scroll to position [6936, 0]
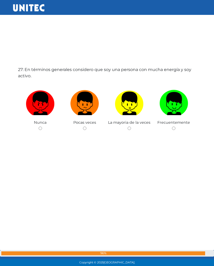
click at [174, 125] on div "Frecuentemente" at bounding box center [174, 106] width 45 height 51
click at [173, 127] on input "radio" at bounding box center [173, 127] width 3 height 3
radio input "true"
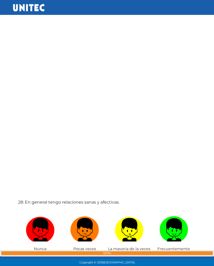
scroll to position [7202, 0]
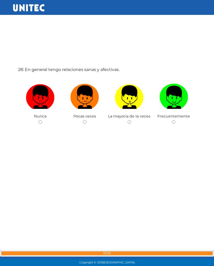
click at [173, 121] on input "radio" at bounding box center [173, 121] width 3 height 3
radio input "true"
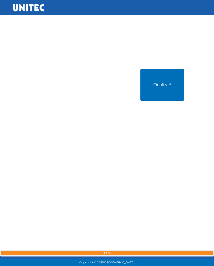
scroll to position [7467, 0]
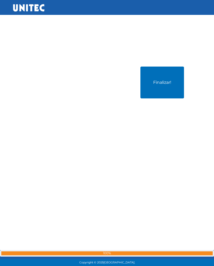
click at [164, 88] on button "Finalizar!" at bounding box center [162, 83] width 44 height 32
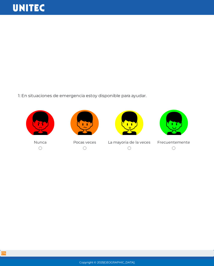
click at [174, 150] on input "radio" at bounding box center [173, 147] width 3 height 3
radio input "true"
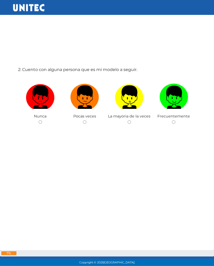
click at [174, 120] on input "radio" at bounding box center [173, 121] width 3 height 3
radio input "true"
click at [173, 112] on label at bounding box center [174, 97] width 45 height 32
click at [173, 120] on input "radio" at bounding box center [173, 121] width 3 height 3
radio input "true"
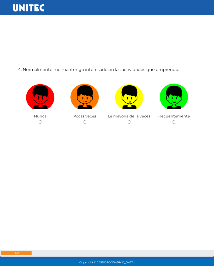
click at [173, 112] on label at bounding box center [174, 97] width 45 height 32
click at [173, 120] on input "radio" at bounding box center [173, 121] width 3 height 3
radio input "true"
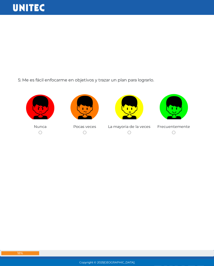
scroll to position [1089, 0]
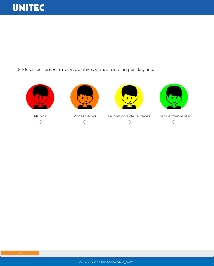
click at [130, 117] on span "La mayoria de la veces" at bounding box center [129, 116] width 42 height 5
click at [133, 108] on img at bounding box center [129, 95] width 29 height 27
click at [131, 120] on input "radio" at bounding box center [129, 121] width 3 height 3
radio input "true"
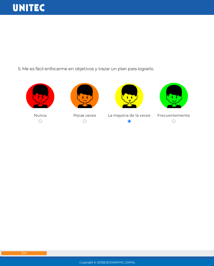
click at [127, 112] on label at bounding box center [129, 97] width 45 height 32
click at [128, 120] on input "radio" at bounding box center [129, 121] width 3 height 3
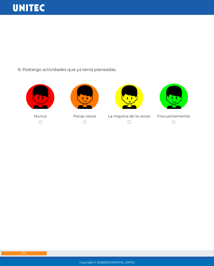
click at [132, 100] on img at bounding box center [129, 95] width 29 height 27
click at [131, 120] on input "radio" at bounding box center [129, 121] width 3 height 3
radio input "true"
click at [134, 105] on img at bounding box center [129, 95] width 29 height 27
click at [131, 120] on input "radio" at bounding box center [129, 121] width 3 height 3
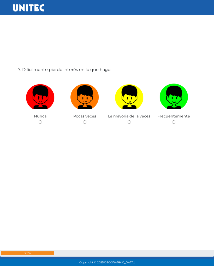
radio input "true"
click at [115, 83] on img at bounding box center [129, 95] width 29 height 27
click at [128, 120] on input "radio" at bounding box center [129, 121] width 3 height 3
radio input "true"
click at [136, 104] on img at bounding box center [129, 95] width 29 height 27
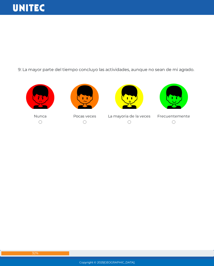
click at [131, 120] on input "radio" at bounding box center [129, 121] width 3 height 3
radio input "true"
click at [130, 86] on img at bounding box center [129, 95] width 29 height 27
click at [130, 120] on input "radio" at bounding box center [129, 121] width 3 height 3
radio input "true"
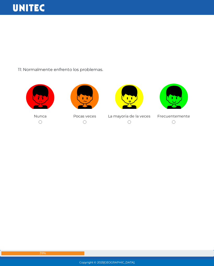
click at [134, 101] on img at bounding box center [129, 95] width 29 height 27
click at [131, 120] on input "radio" at bounding box center [129, 121] width 3 height 3
radio input "true"
click at [126, 96] on img at bounding box center [129, 95] width 29 height 27
click at [128, 120] on input "radio" at bounding box center [129, 121] width 3 height 3
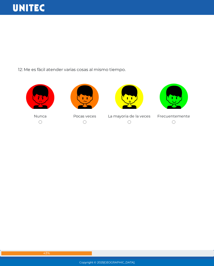
radio input "true"
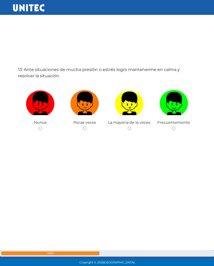
click at [126, 94] on img at bounding box center [129, 101] width 29 height 27
click at [128, 126] on input "radio" at bounding box center [129, 127] width 3 height 3
radio input "true"
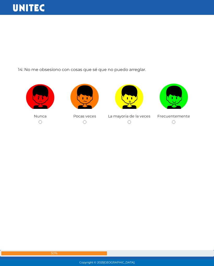
click at [132, 97] on img at bounding box center [129, 95] width 29 height 27
click at [131, 120] on input "radio" at bounding box center [129, 121] width 3 height 3
radio input "true"
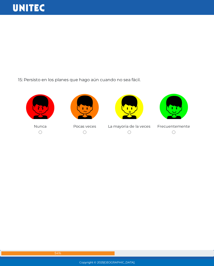
scroll to position [3747, 0]
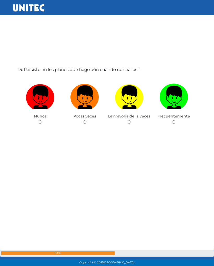
click at [128, 105] on img at bounding box center [129, 95] width 29 height 27
click at [128, 120] on input "radio" at bounding box center [129, 121] width 3 height 3
radio input "true"
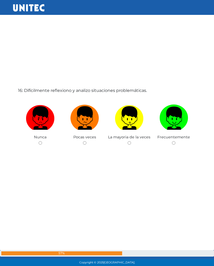
scroll to position [4012, 0]
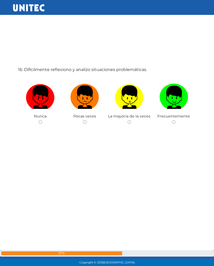
click at [134, 100] on img at bounding box center [129, 95] width 29 height 27
click at [131, 120] on input "radio" at bounding box center [129, 121] width 3 height 3
radio input "true"
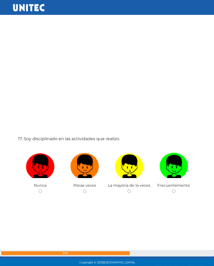
scroll to position [4278, 0]
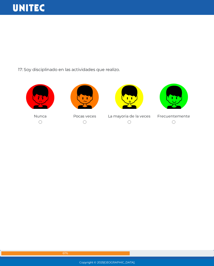
click at [132, 95] on img at bounding box center [129, 95] width 29 height 27
click at [131, 120] on input "radio" at bounding box center [129, 121] width 3 height 3
radio input "true"
click at [135, 99] on img at bounding box center [129, 95] width 29 height 27
click at [131, 120] on input "radio" at bounding box center [129, 121] width 3 height 3
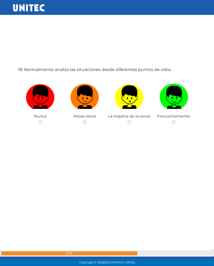
radio input "true"
click at [133, 102] on img at bounding box center [129, 95] width 29 height 27
click at [131, 120] on input "radio" at bounding box center [129, 121] width 3 height 3
radio input "true"
click at [132, 102] on img at bounding box center [129, 95] width 29 height 27
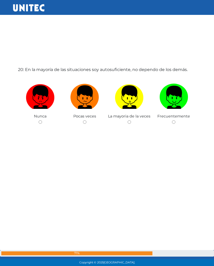
click at [131, 120] on input "radio" at bounding box center [129, 121] width 3 height 3
radio input "true"
click at [134, 101] on img at bounding box center [129, 95] width 29 height 27
click at [131, 120] on input "radio" at bounding box center [129, 121] width 3 height 3
radio input "true"
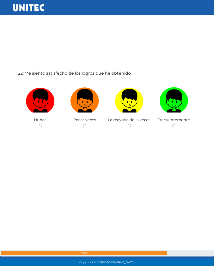
scroll to position [5607, 0]
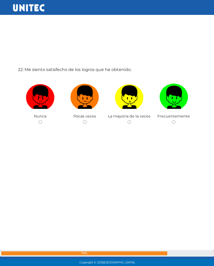
click at [130, 96] on img at bounding box center [129, 95] width 29 height 27
click at [130, 120] on input "radio" at bounding box center [129, 121] width 3 height 3
radio input "true"
click at [127, 108] on img at bounding box center [129, 95] width 29 height 27
click at [128, 120] on input "radio" at bounding box center [129, 121] width 3 height 3
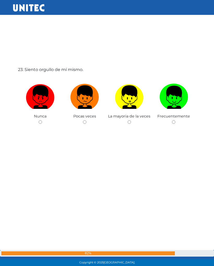
radio input "true"
click at [135, 98] on img at bounding box center [129, 95] width 29 height 27
click at [131, 120] on input "radio" at bounding box center [129, 121] width 3 height 3
radio input "true"
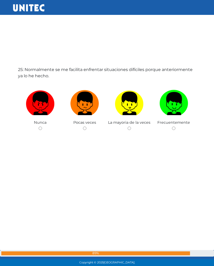
click at [133, 100] on img at bounding box center [129, 101] width 29 height 27
click at [131, 126] on input "radio" at bounding box center [129, 127] width 3 height 3
radio input "true"
click at [133, 101] on img at bounding box center [129, 101] width 29 height 27
click at [131, 126] on input "radio" at bounding box center [129, 127] width 3 height 3
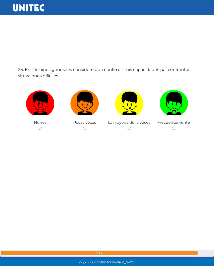
radio input "true"
click at [134, 102] on img at bounding box center [129, 101] width 29 height 27
click at [131, 126] on input "radio" at bounding box center [129, 127] width 3 height 3
radio input "true"
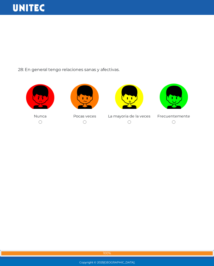
click at [132, 104] on img at bounding box center [129, 95] width 29 height 27
click at [131, 120] on input "radio" at bounding box center [129, 121] width 3 height 3
radio input "true"
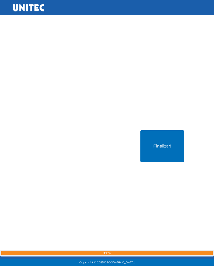
scroll to position [7467, 0]
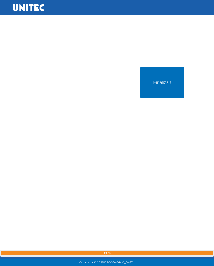
click at [159, 90] on button "Finalizar!" at bounding box center [162, 83] width 44 height 32
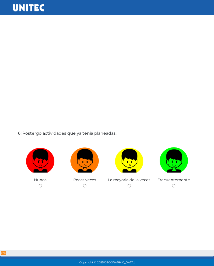
scroll to position [26, 0]
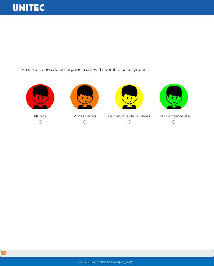
click at [134, 99] on img at bounding box center [129, 95] width 29 height 27
click at [131, 120] on input "radio" at bounding box center [129, 121] width 3 height 3
radio input "true"
click at [132, 96] on img at bounding box center [129, 95] width 29 height 27
click at [131, 120] on input "radio" at bounding box center [129, 121] width 3 height 3
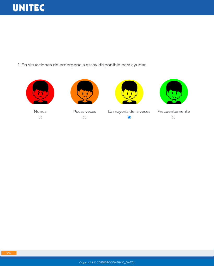
click at [131, 92] on img at bounding box center [129, 90] width 29 height 27
click at [131, 116] on input "radio" at bounding box center [129, 117] width 3 height 3
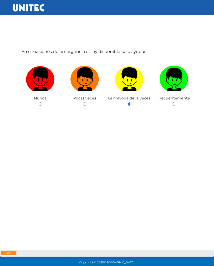
click at [132, 92] on label at bounding box center [129, 79] width 45 height 32
click at [131, 102] on input "radio" at bounding box center [129, 103] width 3 height 3
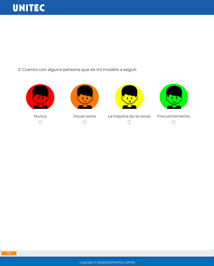
click at [130, 87] on img at bounding box center [129, 95] width 29 height 27
click at [130, 120] on input "radio" at bounding box center [129, 121] width 3 height 3
radio input "true"
click at [135, 95] on img at bounding box center [129, 95] width 29 height 27
click at [131, 120] on input "radio" at bounding box center [129, 121] width 3 height 3
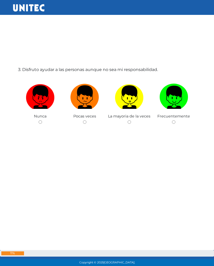
radio input "true"
click at [135, 88] on img at bounding box center [129, 95] width 29 height 27
click at [131, 120] on input "radio" at bounding box center [129, 121] width 3 height 3
radio input "true"
click at [133, 95] on img at bounding box center [129, 95] width 29 height 27
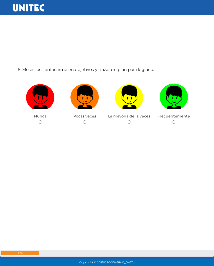
click at [131, 120] on input "radio" at bounding box center [129, 121] width 3 height 3
radio input "true"
click at [133, 95] on img at bounding box center [129, 95] width 29 height 27
click at [131, 120] on input "radio" at bounding box center [129, 121] width 3 height 3
radio input "true"
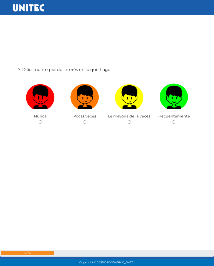
click at [135, 93] on img at bounding box center [129, 95] width 29 height 27
click at [131, 120] on input "radio" at bounding box center [129, 121] width 3 height 3
radio input "true"
click at [135, 95] on img at bounding box center [129, 95] width 29 height 27
click at [131, 120] on input "radio" at bounding box center [129, 121] width 3 height 3
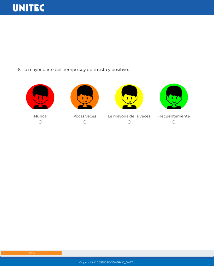
radio input "true"
click at [135, 96] on img at bounding box center [129, 95] width 29 height 27
click at [131, 120] on input "radio" at bounding box center [129, 121] width 3 height 3
radio input "true"
click at [135, 96] on img at bounding box center [129, 95] width 29 height 27
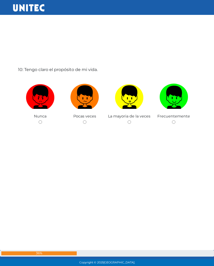
click at [131, 120] on input "radio" at bounding box center [129, 121] width 3 height 3
radio input "true"
click at [138, 91] on img at bounding box center [129, 95] width 29 height 27
click at [131, 120] on input "radio" at bounding box center [129, 121] width 3 height 3
radio input "true"
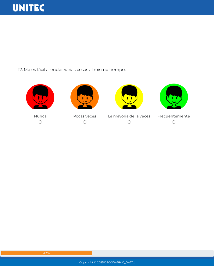
click at [135, 94] on img at bounding box center [129, 95] width 29 height 27
click at [131, 120] on input "radio" at bounding box center [129, 121] width 3 height 3
radio input "true"
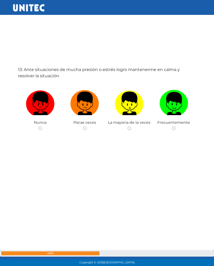
click at [135, 94] on img at bounding box center [129, 101] width 29 height 27
click at [131, 126] on input "radio" at bounding box center [129, 127] width 3 height 3
radio input "true"
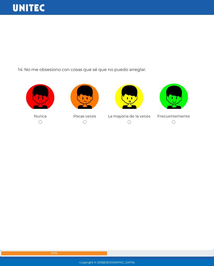
click at [135, 95] on img at bounding box center [129, 95] width 29 height 27
click at [131, 120] on input "radio" at bounding box center [129, 121] width 3 height 3
radio input "true"
click at [135, 95] on img at bounding box center [129, 95] width 29 height 27
click at [131, 120] on input "radio" at bounding box center [129, 121] width 3 height 3
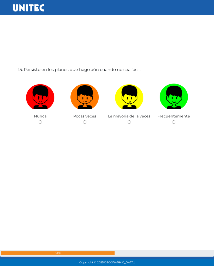
radio input "true"
click at [135, 98] on img at bounding box center [129, 95] width 29 height 27
click at [131, 120] on input "radio" at bounding box center [129, 121] width 3 height 3
radio input "true"
click at [136, 97] on img at bounding box center [129, 95] width 29 height 27
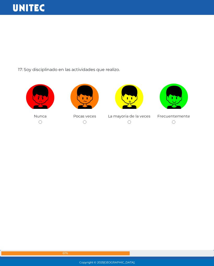
click at [131, 120] on input "radio" at bounding box center [129, 121] width 3 height 3
radio input "true"
click at [136, 96] on img at bounding box center [129, 95] width 29 height 27
click at [131, 120] on input "radio" at bounding box center [129, 121] width 3 height 3
radio input "true"
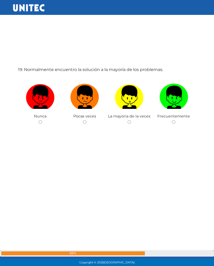
click at [136, 95] on img at bounding box center [129, 95] width 29 height 27
click at [131, 120] on input "radio" at bounding box center [129, 121] width 3 height 3
radio input "true"
click at [138, 91] on img at bounding box center [129, 95] width 29 height 27
click at [131, 120] on input "radio" at bounding box center [129, 121] width 3 height 3
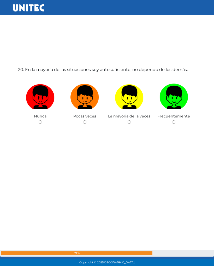
radio input "true"
click at [137, 93] on img at bounding box center [129, 95] width 29 height 27
click at [131, 120] on input "radio" at bounding box center [129, 121] width 3 height 3
radio input "true"
click at [138, 93] on img at bounding box center [129, 95] width 29 height 27
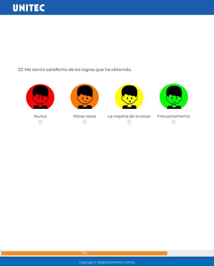
click at [131, 120] on input "radio" at bounding box center [129, 121] width 3 height 3
radio input "true"
click at [138, 93] on img at bounding box center [129, 95] width 29 height 27
click at [131, 120] on input "radio" at bounding box center [129, 121] width 3 height 3
radio input "true"
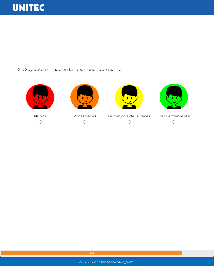
click at [139, 91] on img at bounding box center [129, 95] width 29 height 27
click at [131, 120] on input "radio" at bounding box center [129, 121] width 3 height 3
radio input "true"
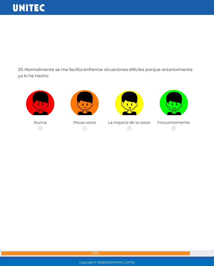
click at [139, 93] on img at bounding box center [129, 101] width 29 height 27
click at [131, 126] on input "radio" at bounding box center [129, 127] width 3 height 3
radio input "true"
click at [138, 94] on img at bounding box center [129, 101] width 29 height 27
click at [131, 126] on input "radio" at bounding box center [129, 127] width 3 height 3
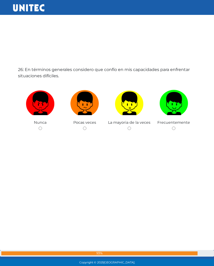
radio input "true"
click at [138, 92] on img at bounding box center [129, 101] width 29 height 27
click at [131, 126] on input "radio" at bounding box center [129, 127] width 3 height 3
radio input "true"
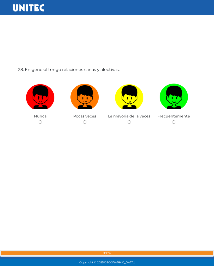
click at [136, 96] on img at bounding box center [129, 95] width 29 height 27
click at [131, 120] on input "radio" at bounding box center [129, 121] width 3 height 3
radio input "true"
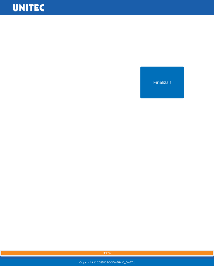
click at [164, 84] on button "Finalizar!" at bounding box center [162, 83] width 44 height 32
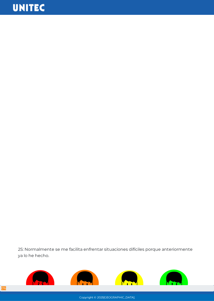
scroll to position [8478, 0]
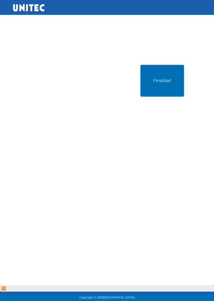
click at [170, 87] on button "Finalizar!" at bounding box center [162, 81] width 44 height 32
click at [170, 88] on button "Finalizar!" at bounding box center [162, 81] width 44 height 32
click at [168, 86] on button "Finalizar!" at bounding box center [162, 81] width 44 height 32
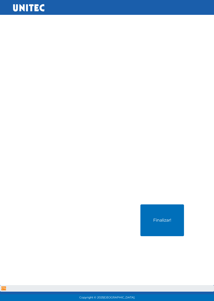
click at [161, 220] on button "Finalizar!" at bounding box center [162, 221] width 44 height 32
click at [167, 226] on button "Finalizar!" at bounding box center [162, 221] width 44 height 32
click at [171, 221] on button "Finalizar!" at bounding box center [162, 221] width 44 height 32
click at [173, 219] on button "Finalizar!" at bounding box center [162, 221] width 44 height 32
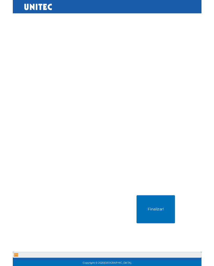
scroll to position [7478, 0]
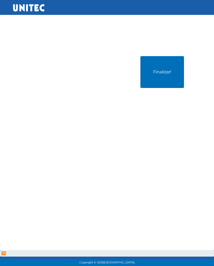
click at [168, 76] on button "Finalizar!" at bounding box center [162, 72] width 44 height 32
click at [169, 75] on button "Finalizar!" at bounding box center [162, 72] width 44 height 32
click at [171, 74] on button "Finalizar!" at bounding box center [162, 72] width 44 height 32
click at [172, 75] on button "Finalizar!" at bounding box center [162, 72] width 44 height 32
